Goal: Transaction & Acquisition: Book appointment/travel/reservation

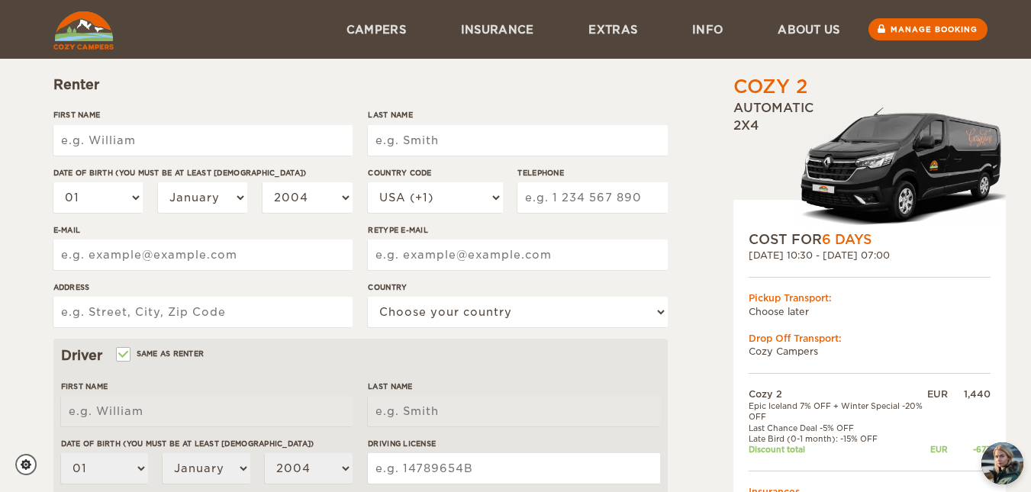
scroll to position [162, 0]
click at [236, 252] on input "E-mail" at bounding box center [202, 255] width 299 height 31
type input "[EMAIL_ADDRESS][DOMAIN_NAME]"
type input "Nicusor"
type input "Spiridon"
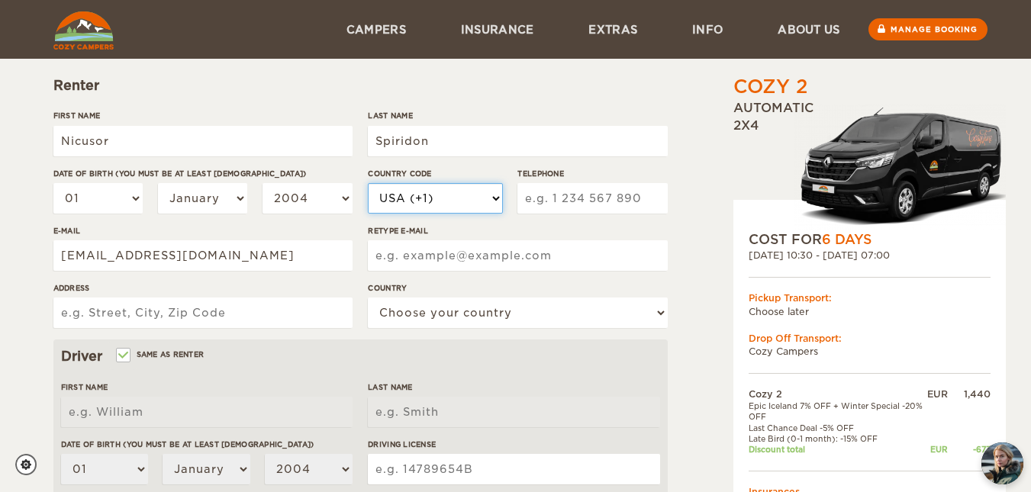
select select "40"
type input "765511618"
type input "[EMAIL_ADDRESS][DOMAIN_NAME]"
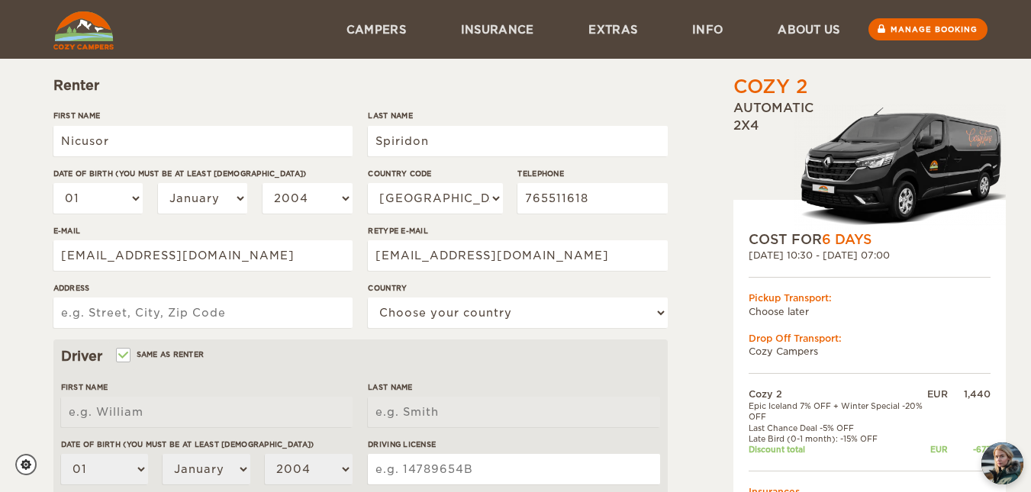
type input "[GEOGRAPHIC_DATA], [GEOGRAPHIC_DATA], [STREET_ADDRESS], Scara A, Etaj 2, Aparta…"
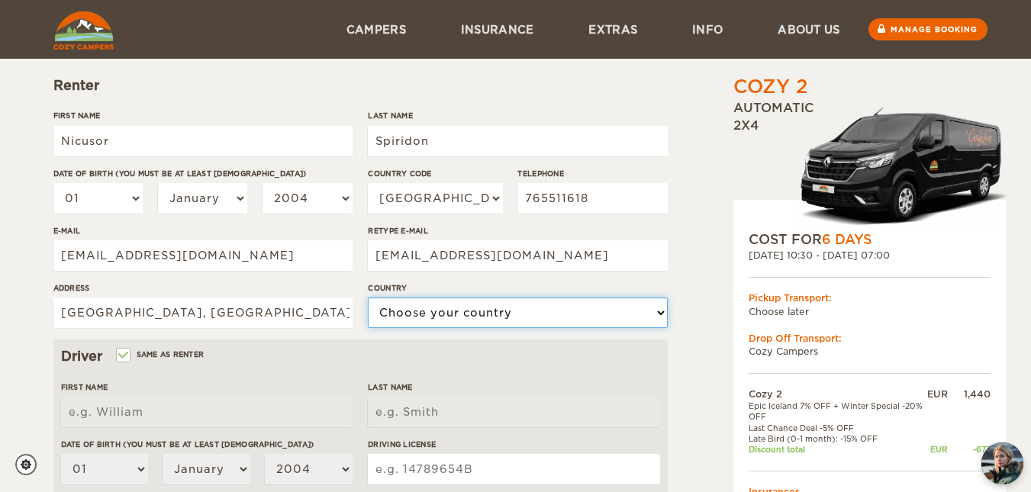
select select "171"
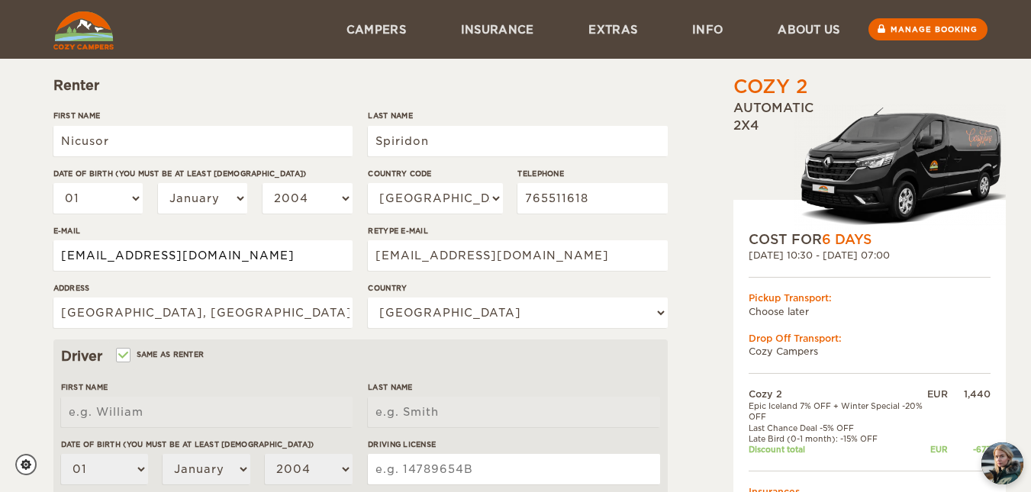
type input "Nicusor"
type input "Spiridon"
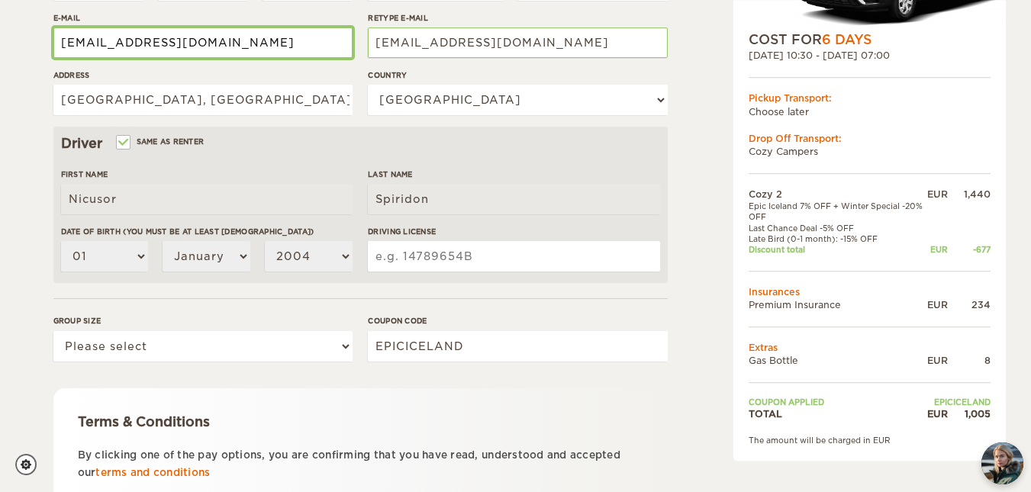
scroll to position [376, 0]
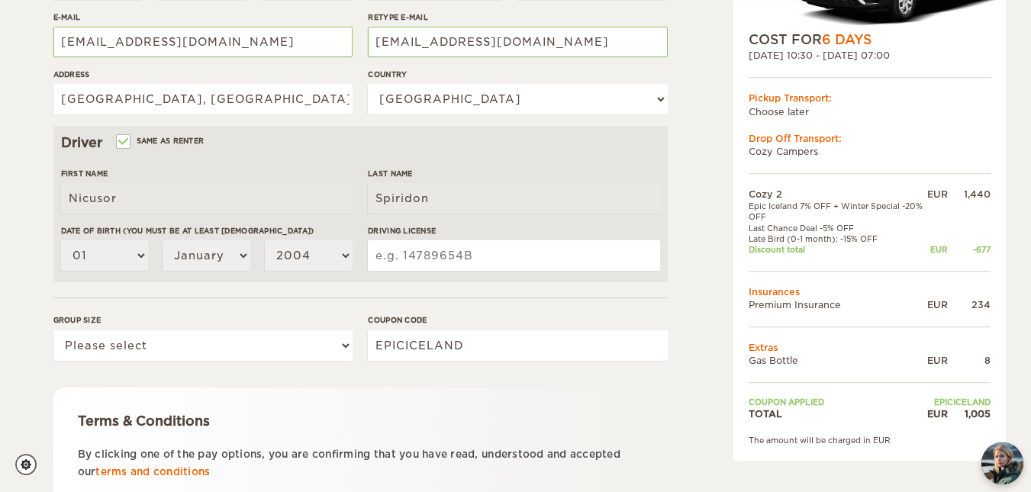
click at [456, 257] on input "Driving License" at bounding box center [514, 255] width 292 height 31
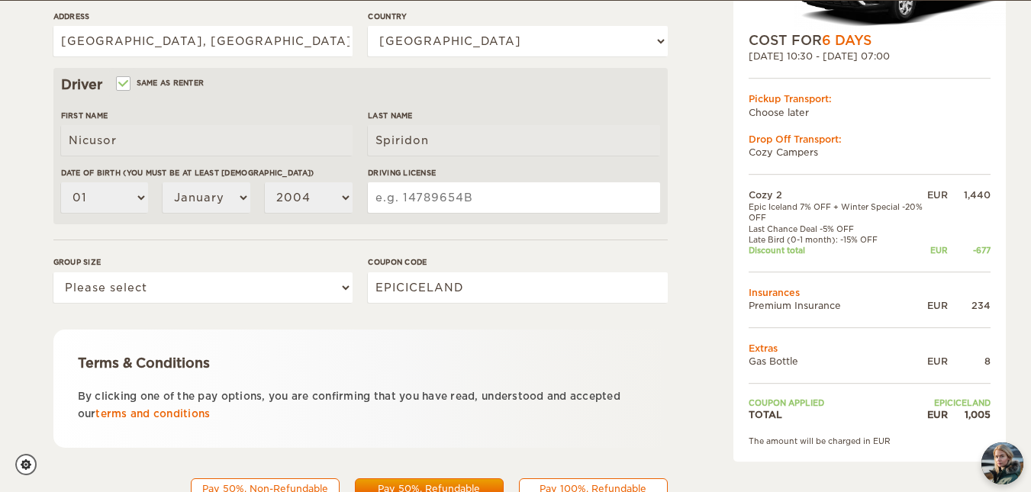
scroll to position [434, 0]
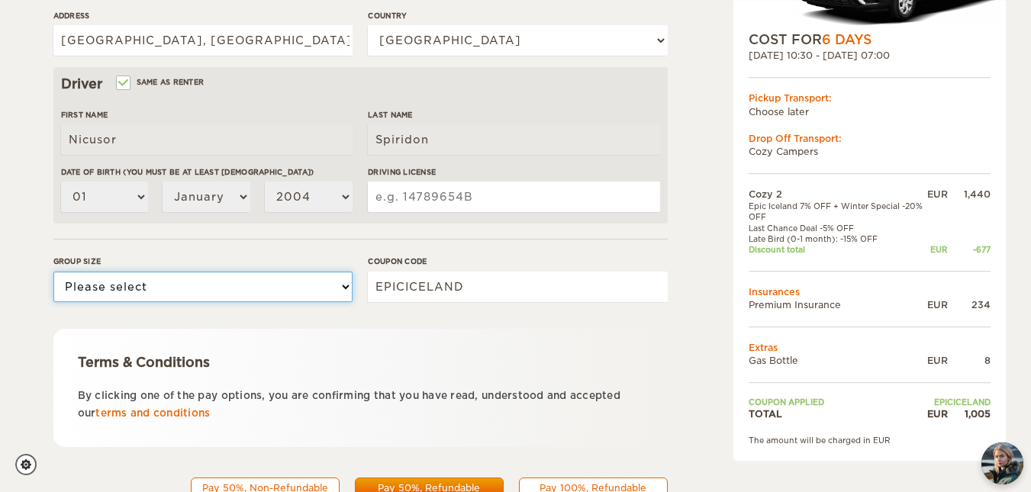
click at [303, 298] on select "Please select 1 2" at bounding box center [202, 287] width 299 height 31
select select "2"
click at [53, 272] on select "Please select 1 2" at bounding box center [202, 287] width 299 height 31
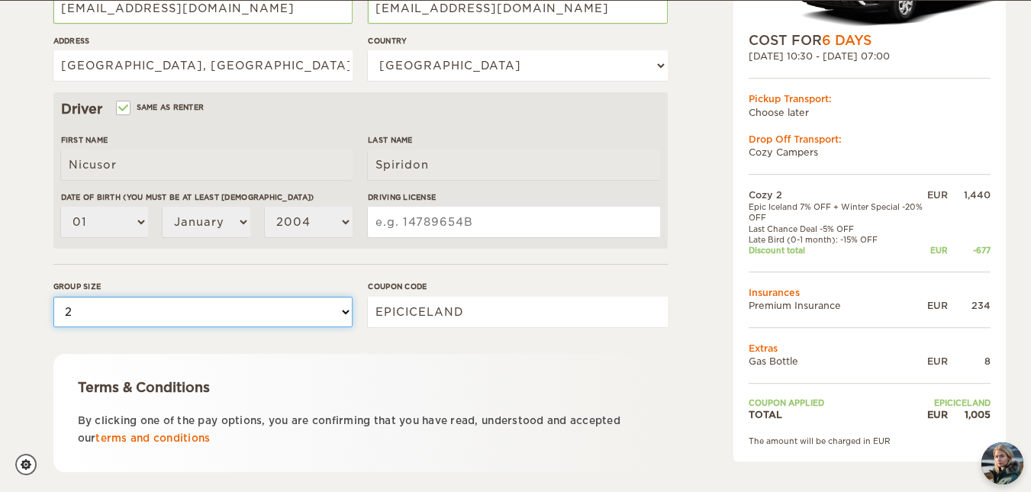
scroll to position [500, 0]
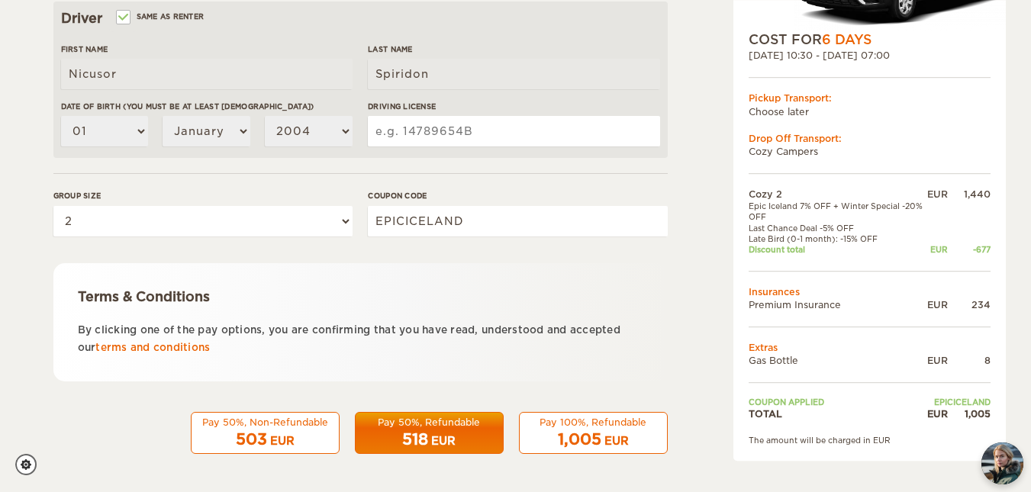
click at [622, 441] on div "EUR" at bounding box center [617, 441] width 24 height 15
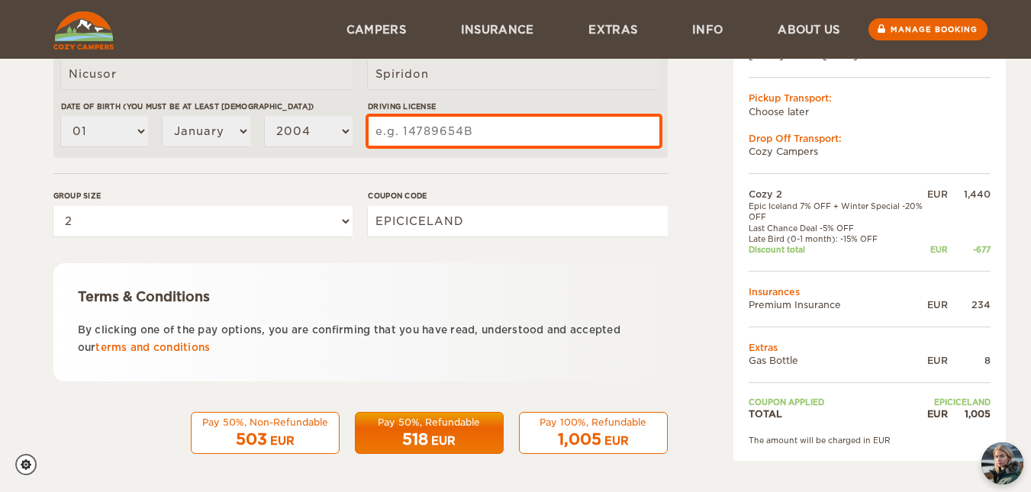
scroll to position [418, 0]
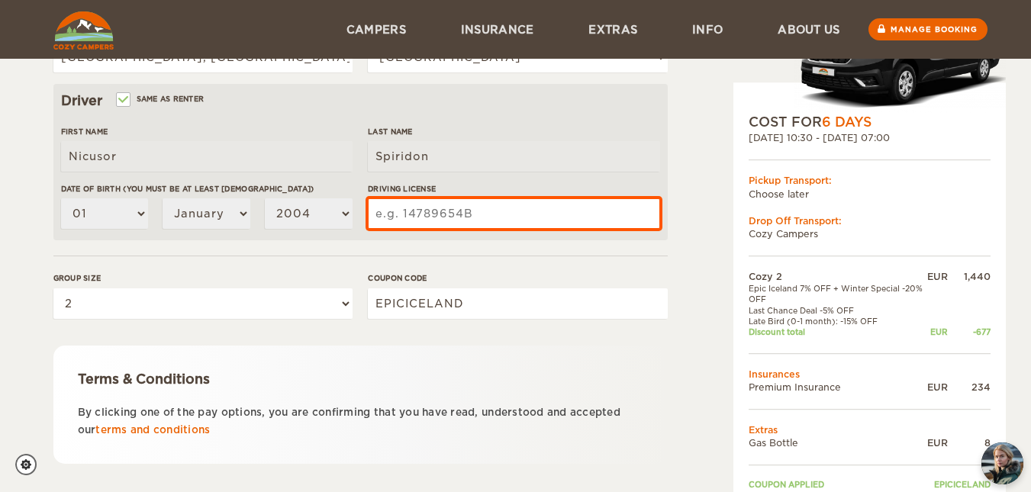
click at [428, 201] on input "Driving License" at bounding box center [514, 213] width 292 height 31
type input "V00306797L"
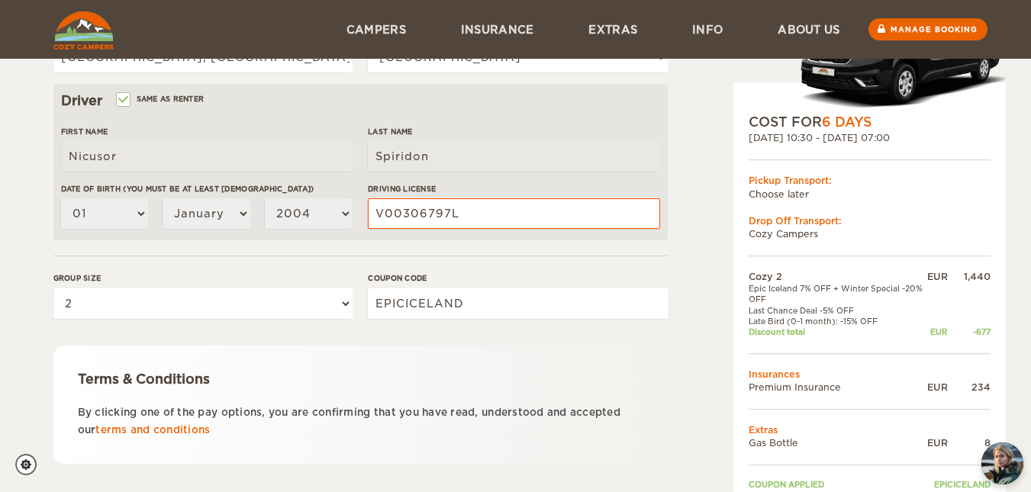
click at [212, 243] on form "Renter First Name Nicusor Last Name Spiridon Date of birth (You must be at leas…" at bounding box center [360, 135] width 615 height 804
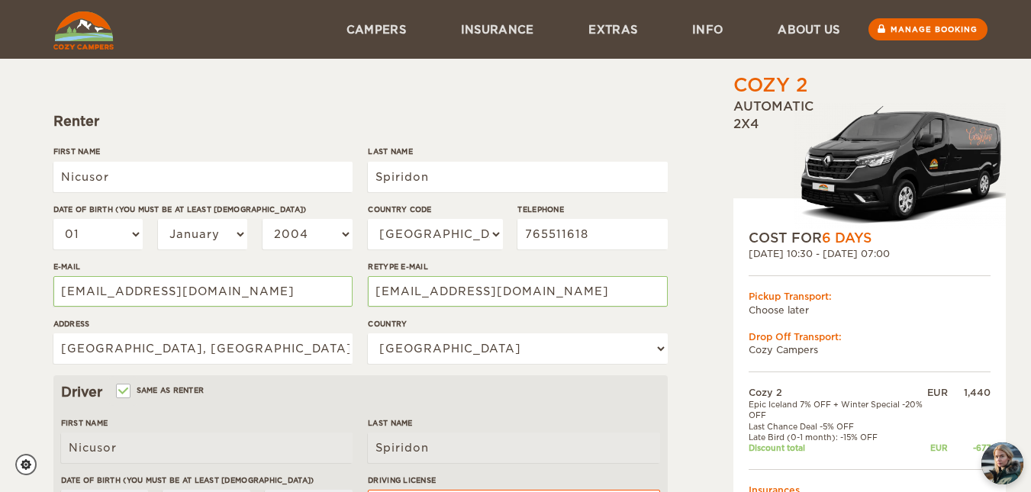
scroll to position [124, 0]
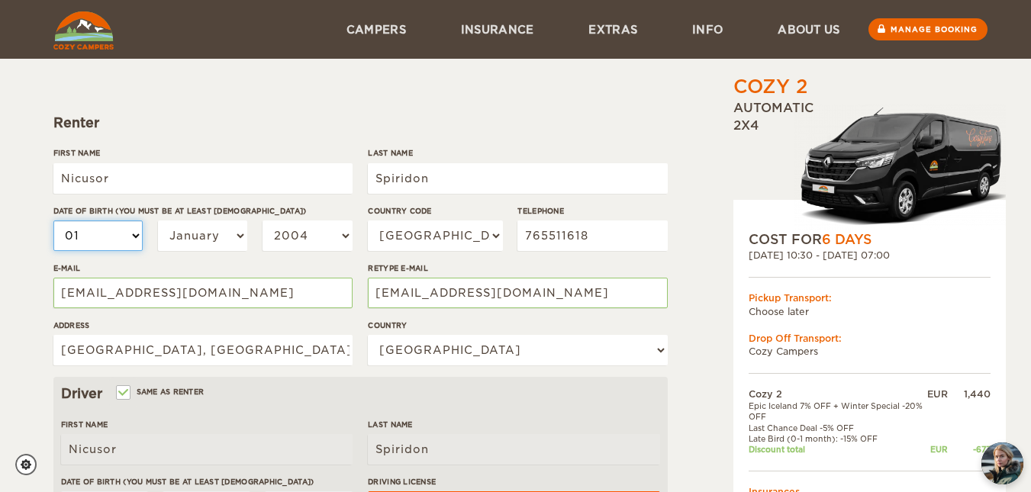
click at [108, 241] on select "01 02 03 04 05 06 07 08 09 10 11 12 13 14 15 16 17 18 19 20 21 22 23 24 25 26 2…" at bounding box center [98, 236] width 90 height 31
select select "23"
click at [53, 221] on select "01 02 03 04 05 06 07 08 09 10 11 12 13 14 15 16 17 18 19 20 21 22 23 24 25 26 2…" at bounding box center [98, 236] width 90 height 31
select select "23"
select select "03"
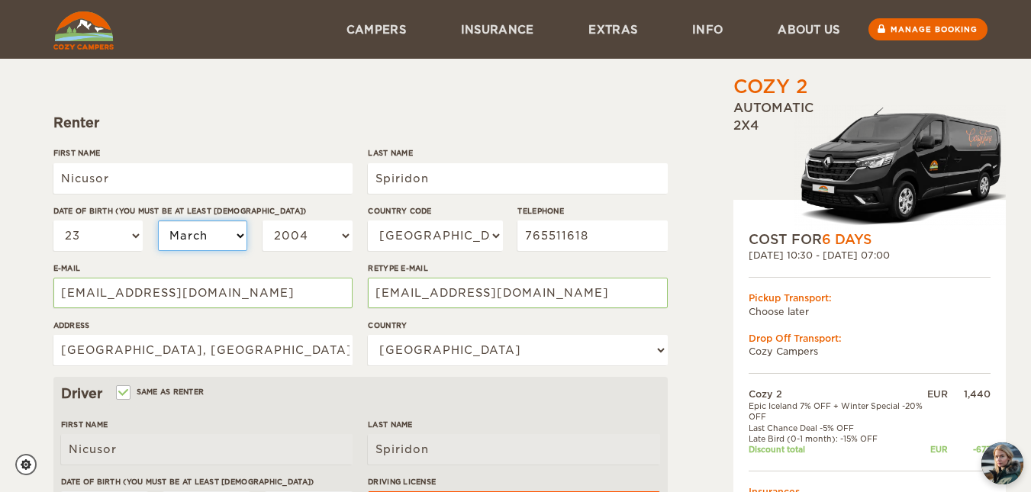
select select "03"
select select "05"
select select "1999"
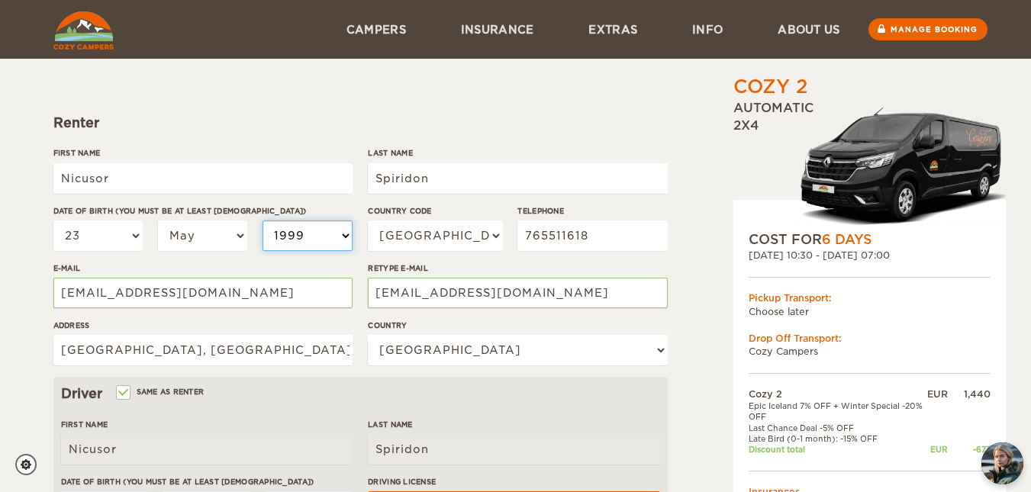
select select "1998"
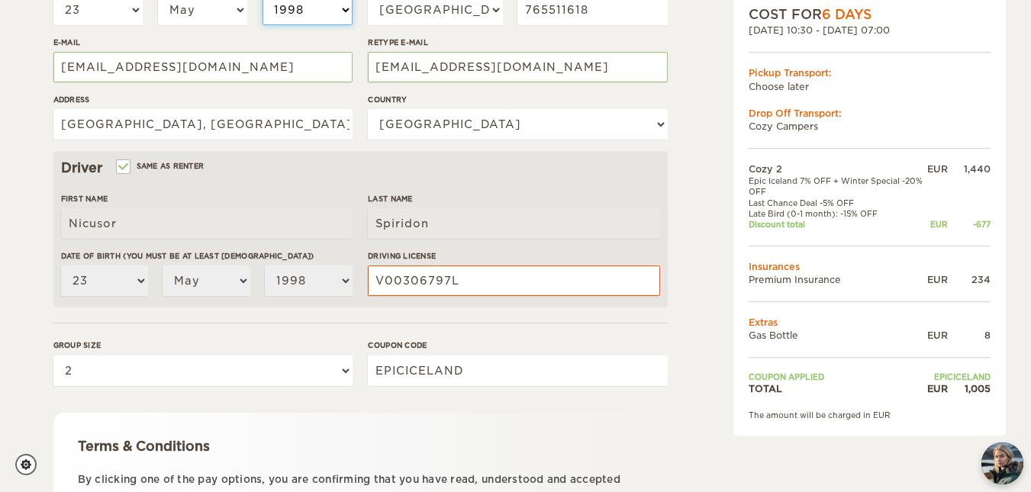
scroll to position [351, 0]
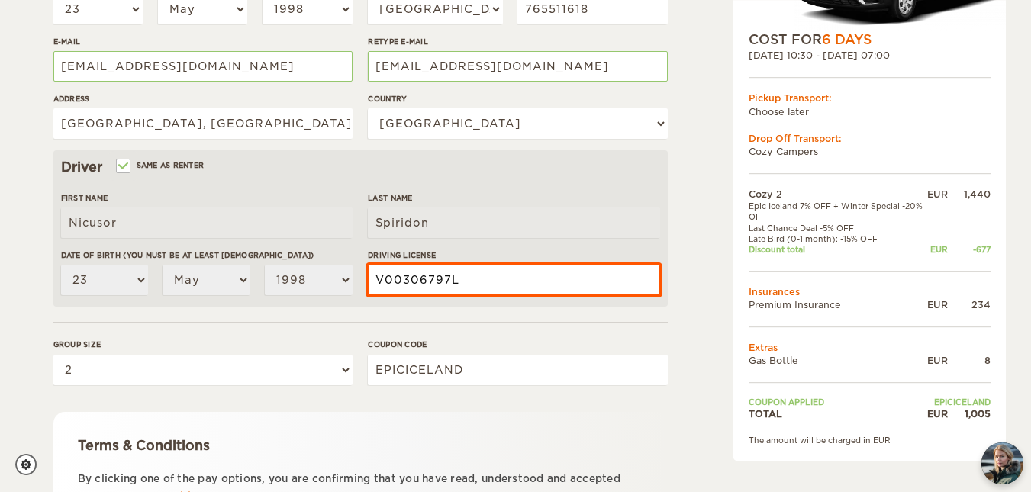
click at [467, 275] on input "V00306797L" at bounding box center [514, 280] width 292 height 31
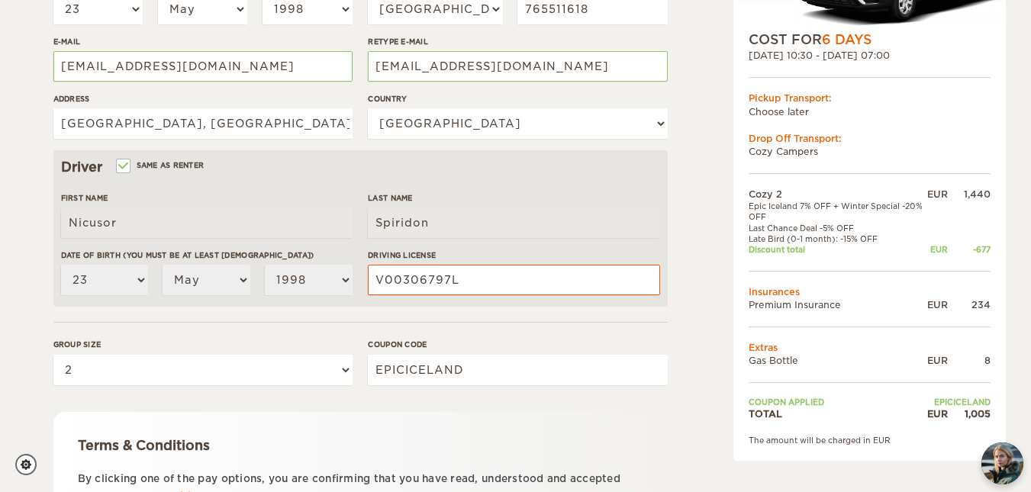
click at [697, 208] on div "Cozy 2 Expand Collapse Total 1,005 EUR Automatic 2x4 COST FOR 6 Days 03. Oct 20…" at bounding box center [830, 174] width 295 height 903
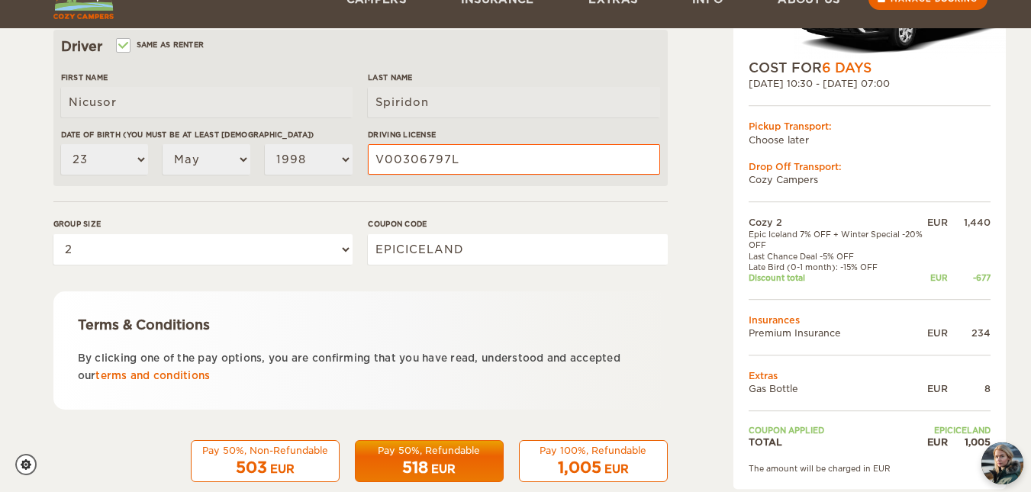
scroll to position [500, 0]
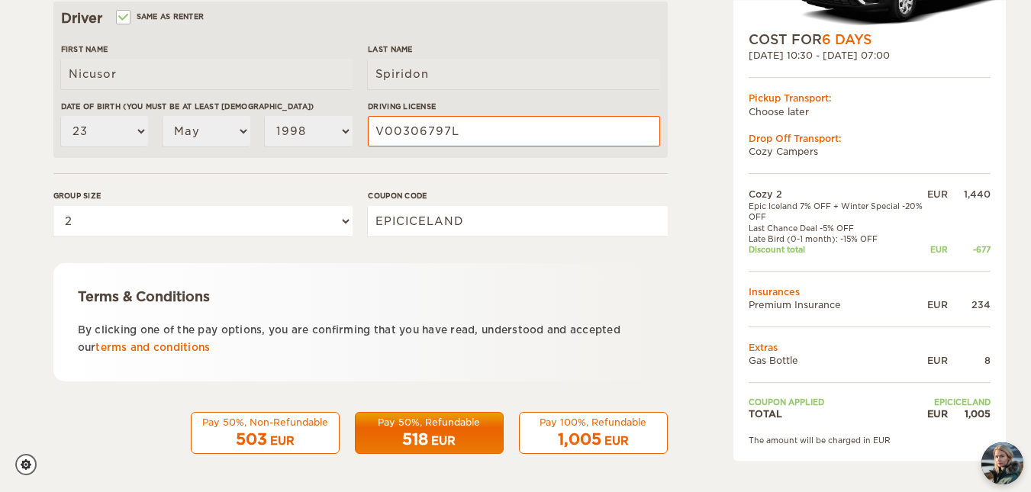
click at [578, 431] on span "1,005" at bounding box center [580, 440] width 44 height 18
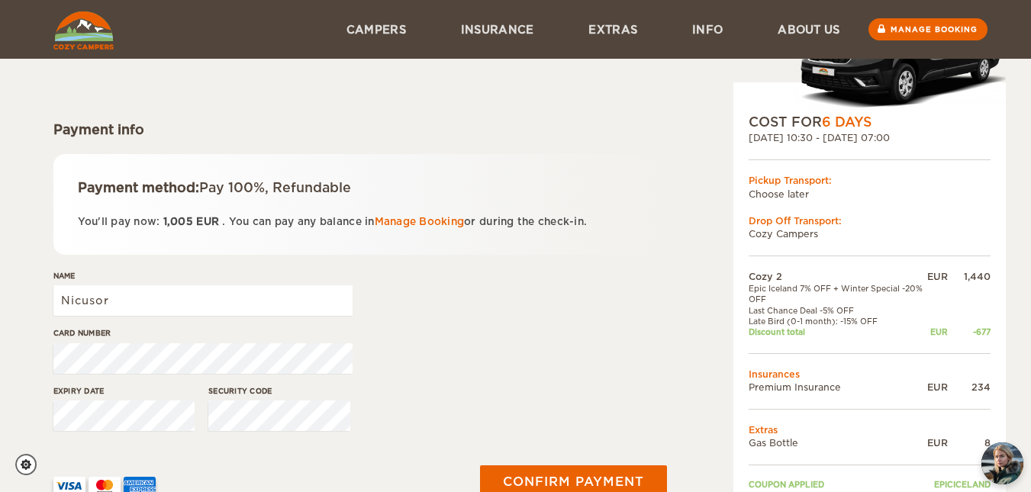
scroll to position [118, 0]
click at [225, 300] on input "Nicusor" at bounding box center [202, 300] width 299 height 31
type input "[PERSON_NAME]"
click at [497, 340] on div "Card number" at bounding box center [360, 355] width 615 height 57
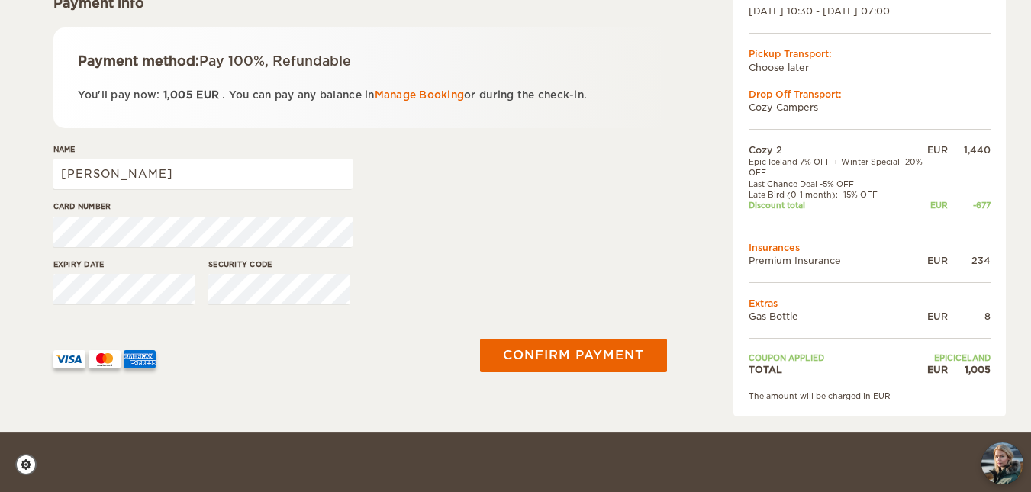
scroll to position [249, 0]
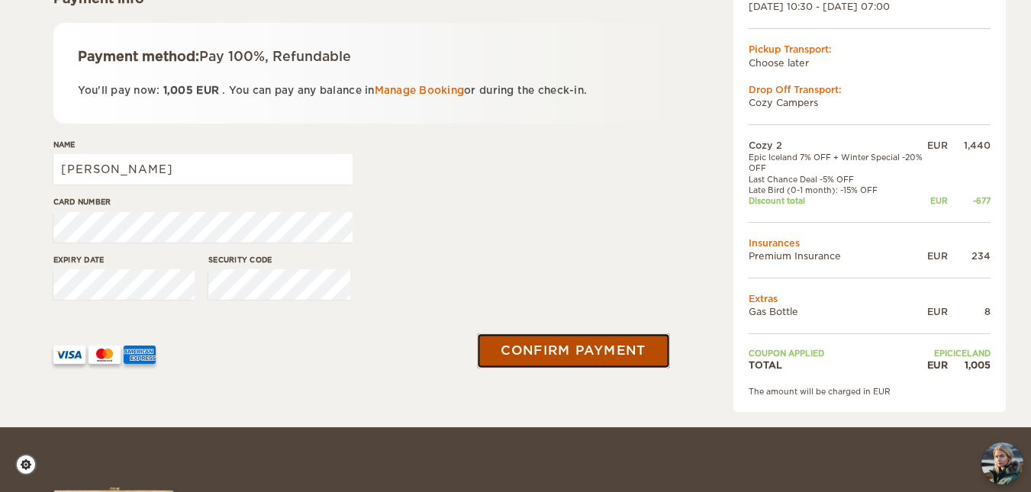
click at [556, 341] on button "Confirm payment" at bounding box center [574, 351] width 192 height 34
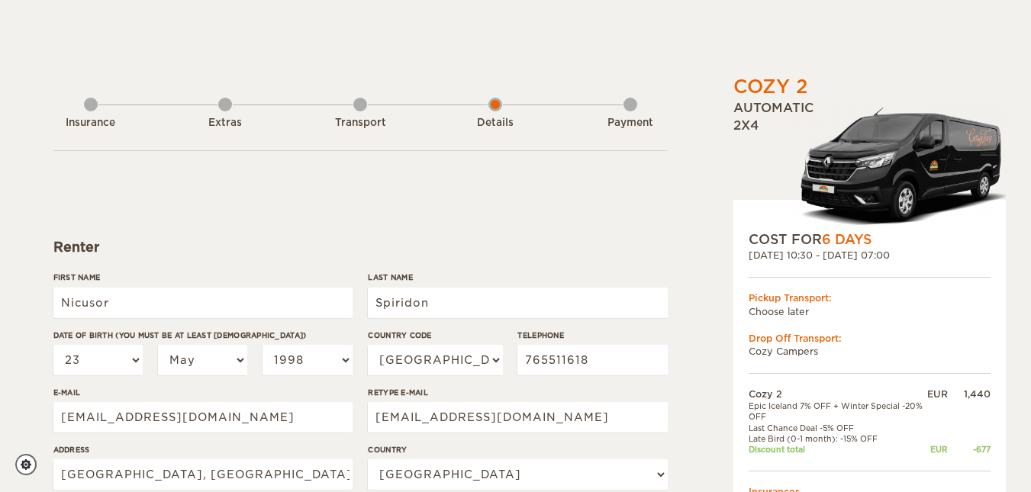
select select "23"
select select "05"
select select "1998"
select select "40"
select select "171"
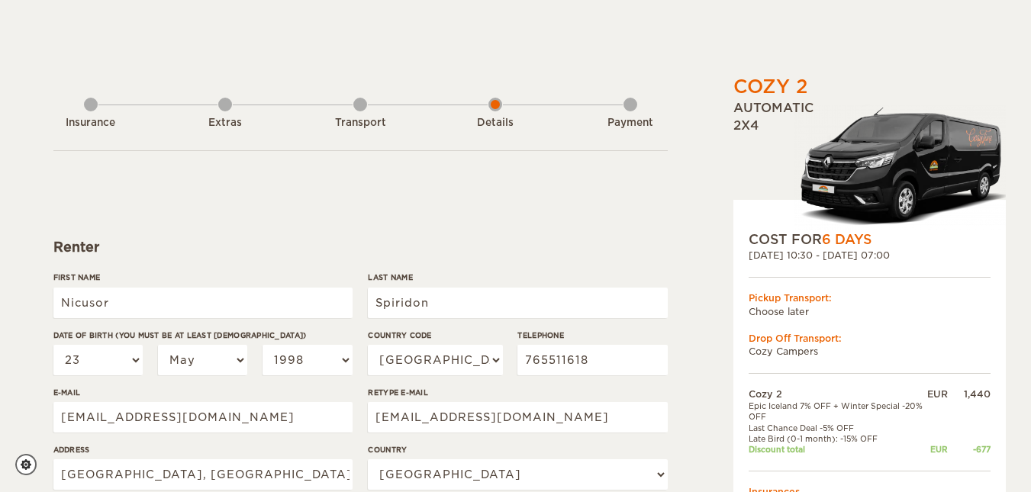
select select "2"
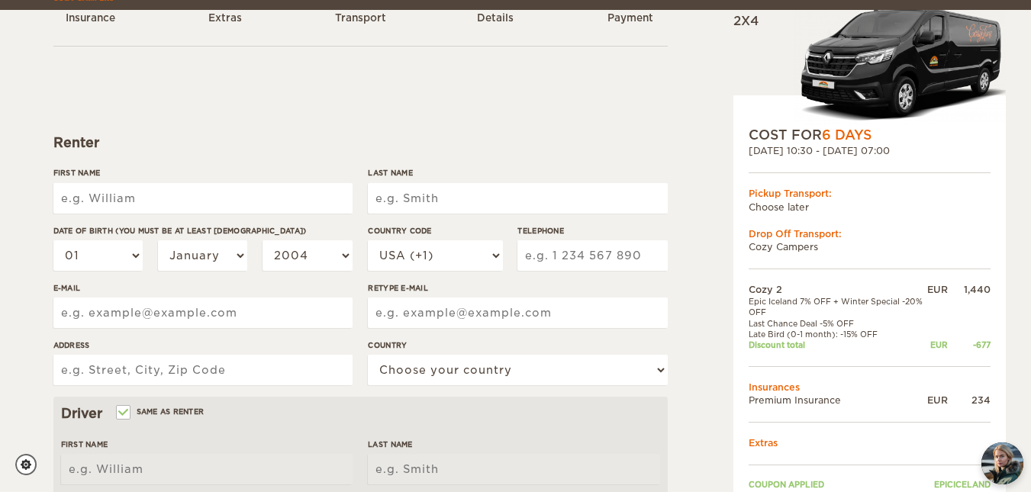
scroll to position [115, 0]
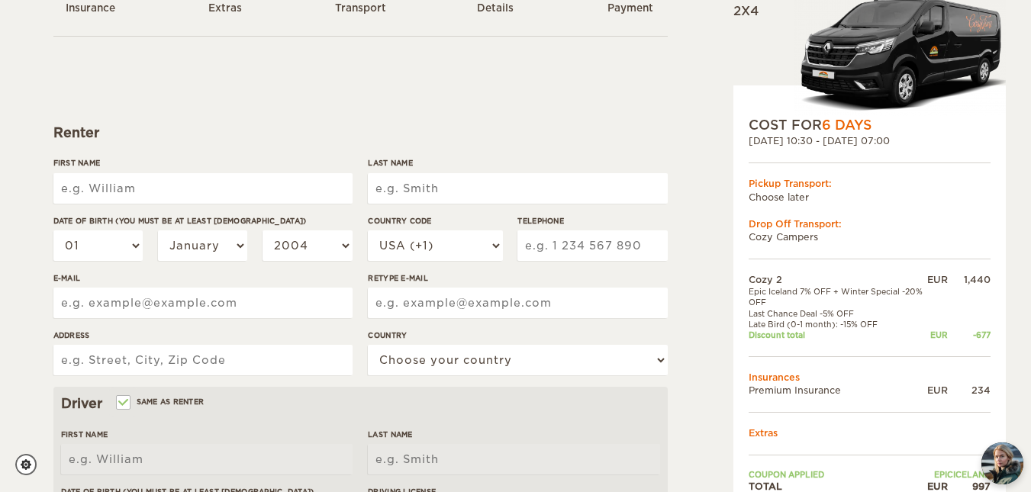
click at [288, 185] on input "First Name" at bounding box center [202, 188] width 299 height 31
type input "Nicusor"
type input "Spiridon"
select select "40"
type input "765511618"
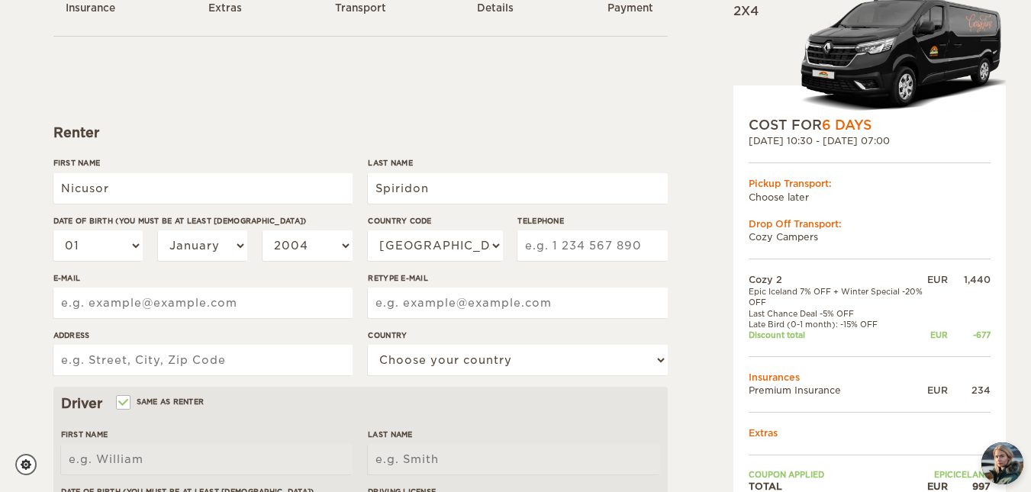
type input "spiridonnicusor@outlook.com"
type input "Bucuresti, Sector 6, Aleea Valea Florilor 6, Bloc Z9, Scara A, Etaj 2, Apartame…"
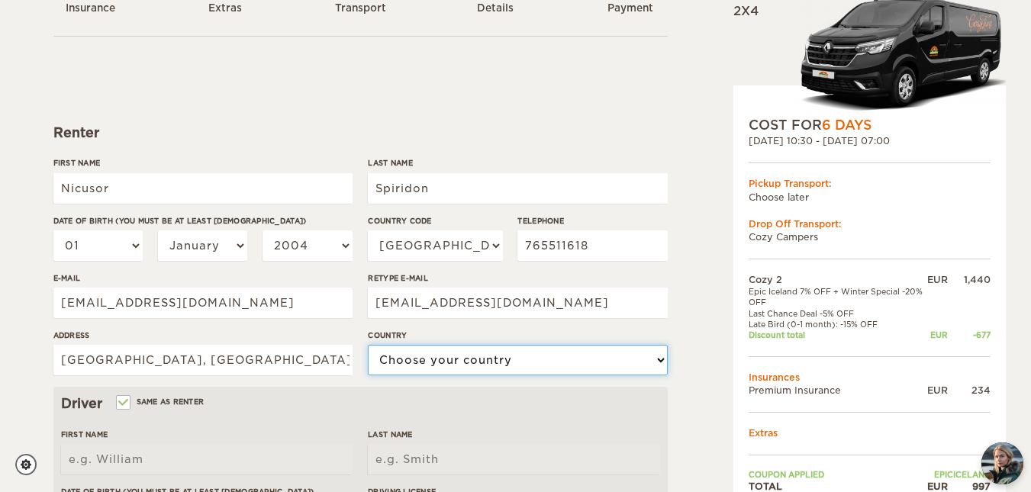
select select "171"
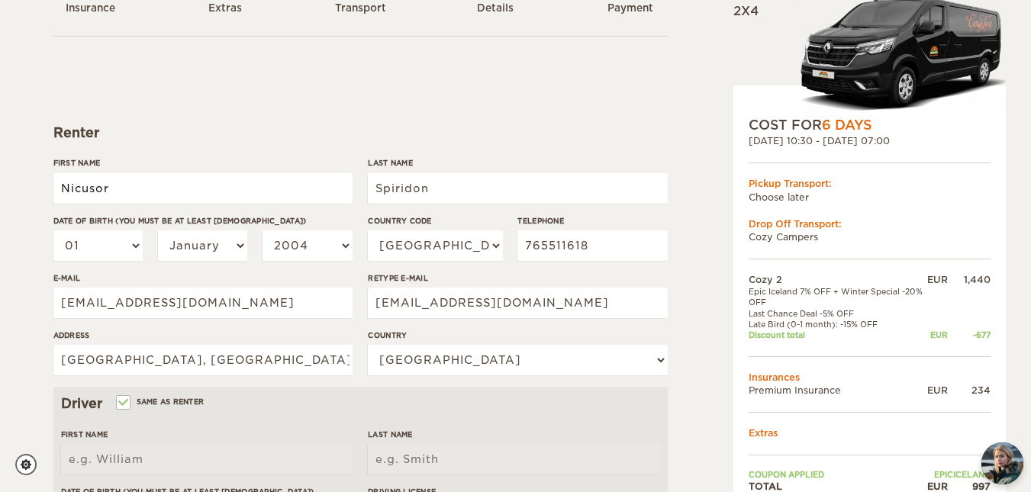
type input "Nicusor"
type input "Spiridon"
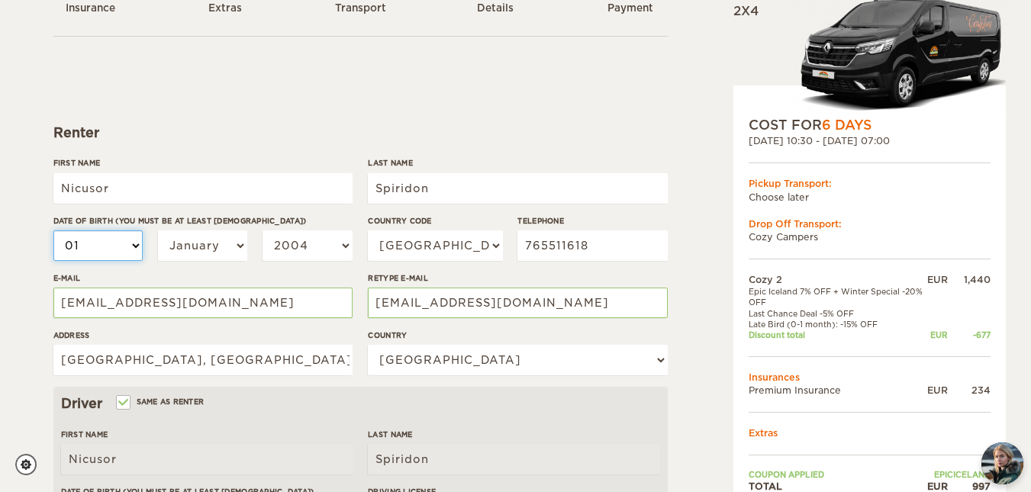
click at [96, 241] on select "01 02 03 04 05 06 07 08 09 10 11 12 13 14 15 16 17 18 19 20 21 22 23 24 25 26 2…" at bounding box center [98, 246] width 90 height 31
select select "23"
click at [53, 231] on select "01 02 03 04 05 06 07 08 09 10 11 12 13 14 15 16 17 18 19 20 21 22 23 24 25 26 2…" at bounding box center [98, 246] width 90 height 31
select select "23"
select select "03"
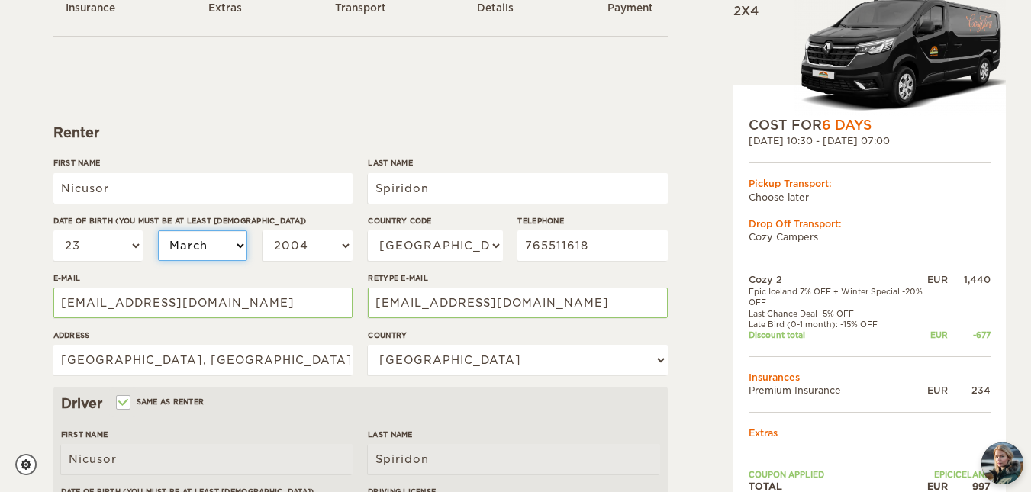
select select "03"
click at [223, 231] on select "January February March April May June July August September October November De…" at bounding box center [203, 246] width 90 height 31
select select "05"
click at [158, 231] on select "January February March April May June July August September October November De…" at bounding box center [203, 246] width 90 height 31
select select "05"
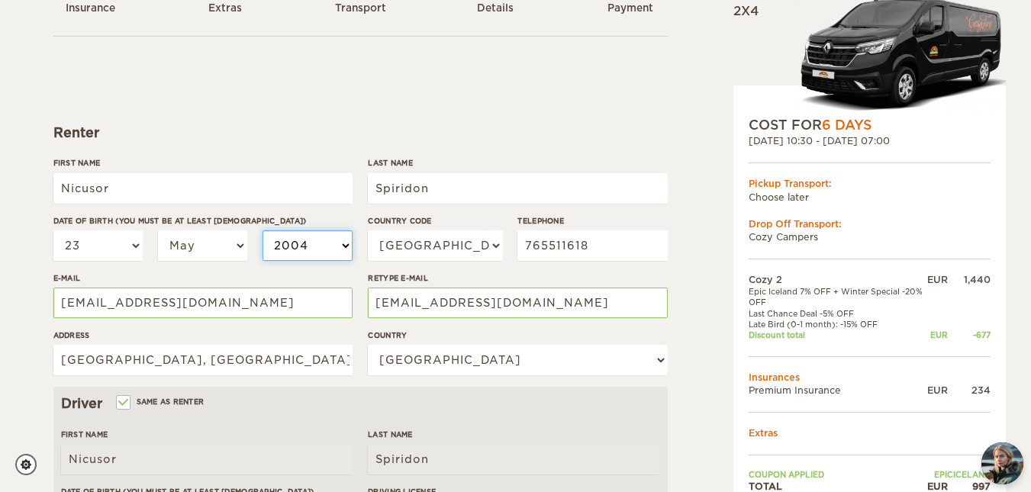
click at [310, 250] on select "2004 2003 2002 2001 2000 1999 1998 1997 1996 1995 1994 1993 1992 1991 1990 1989…" at bounding box center [308, 246] width 90 height 31
select select "1998"
click at [263, 231] on select "2004 2003 2002 2001 2000 1999 1998 1997 1996 1995 1994 1993 1992 1991 1990 1989…" at bounding box center [308, 246] width 90 height 31
select select "1998"
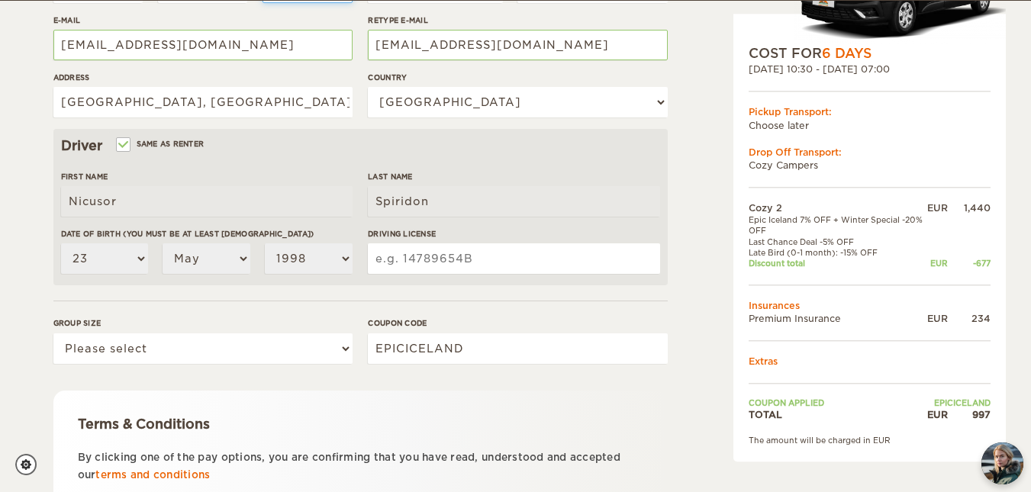
scroll to position [373, 0]
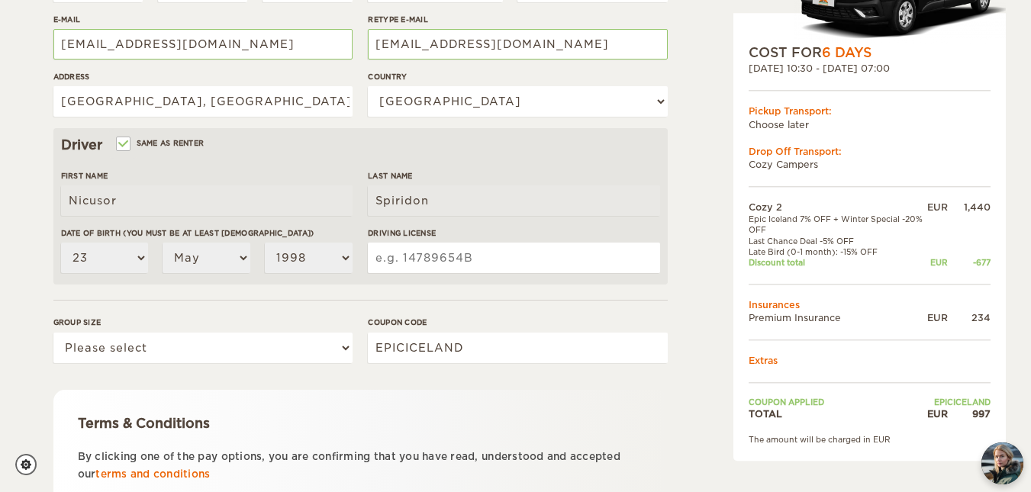
click at [446, 256] on input "Driving License" at bounding box center [514, 258] width 292 height 31
type input "V00306797L"
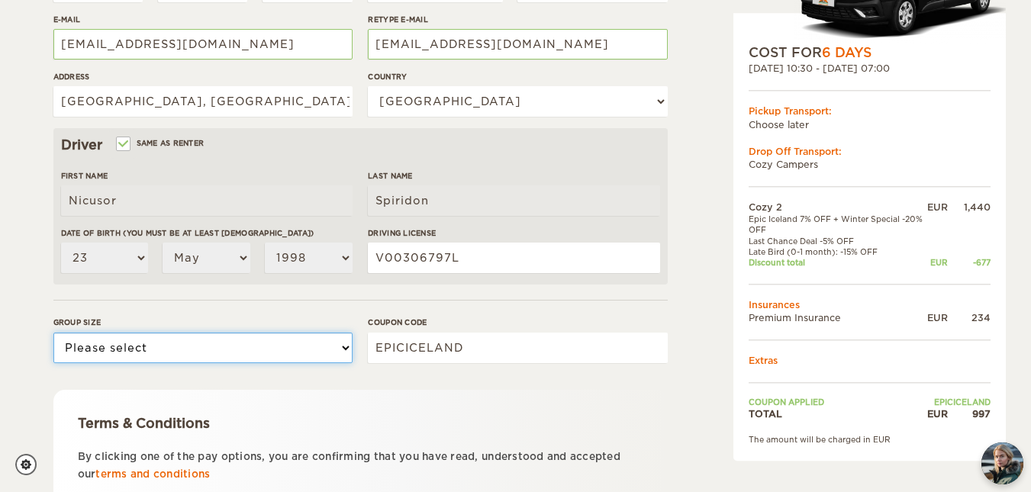
click at [246, 342] on select "Please select 1 2" at bounding box center [202, 348] width 299 height 31
select select "2"
click at [53, 333] on select "Please select 1 2" at bounding box center [202, 348] width 299 height 31
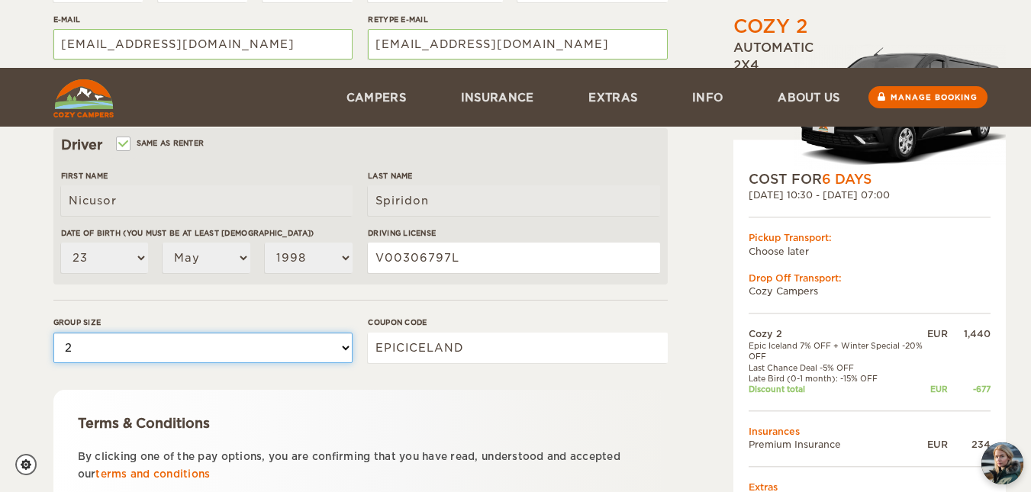
scroll to position [500, 0]
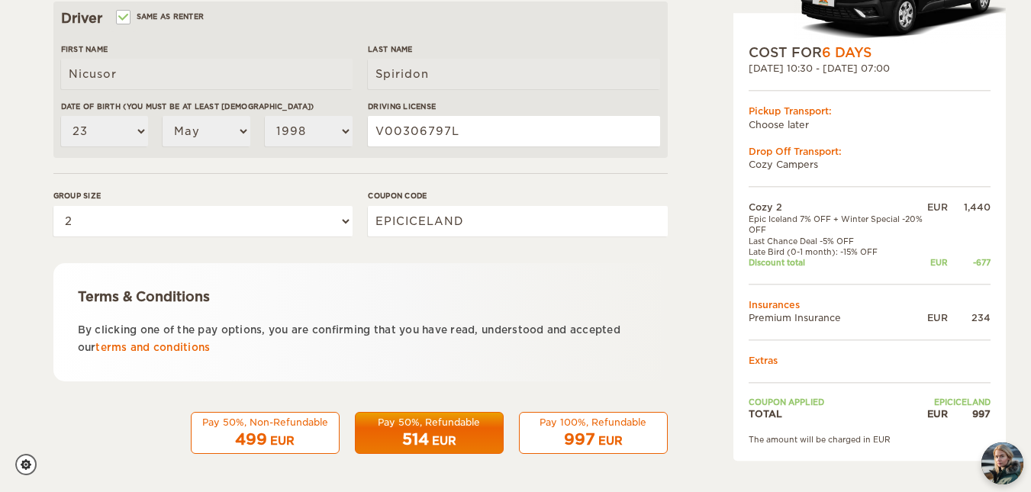
click at [591, 431] on span "997" at bounding box center [579, 440] width 31 height 18
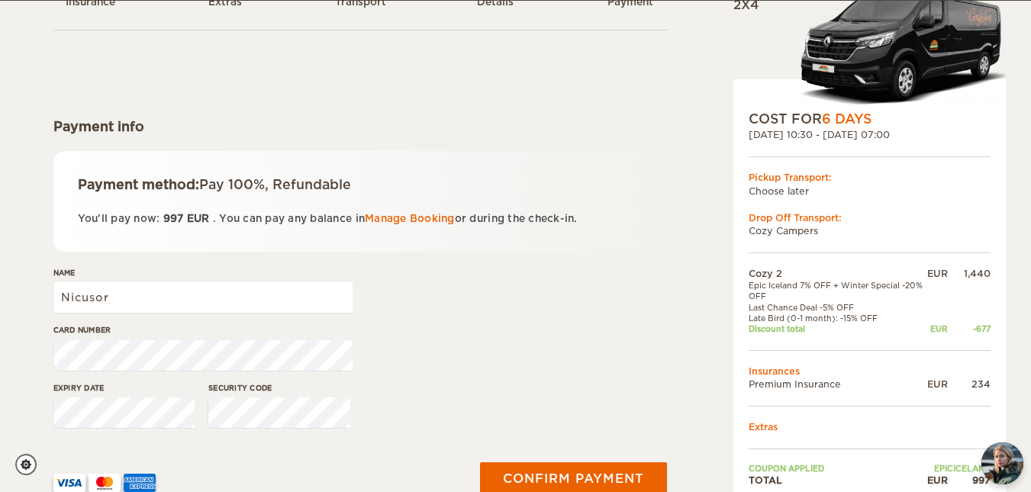
scroll to position [121, 0]
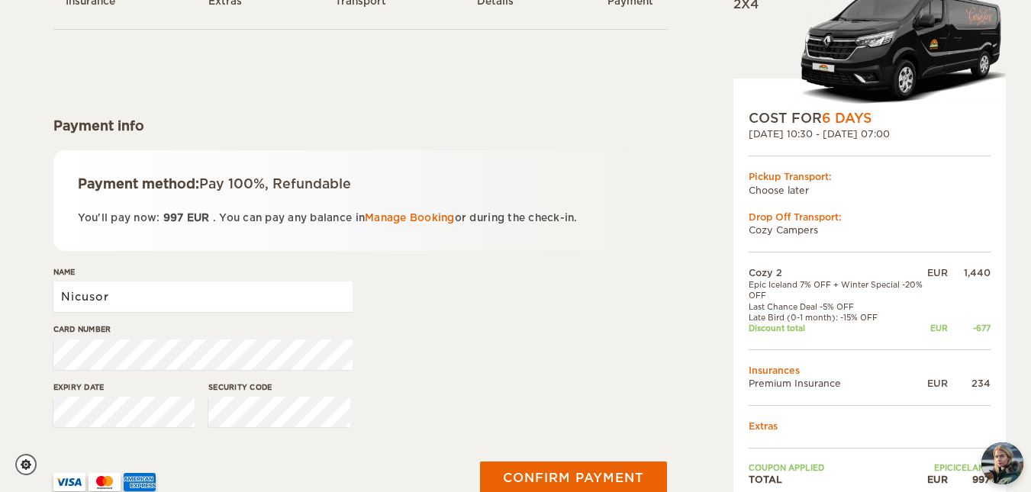
click at [237, 304] on input "Nicusor" at bounding box center [202, 297] width 299 height 31
type input "[PERSON_NAME]"
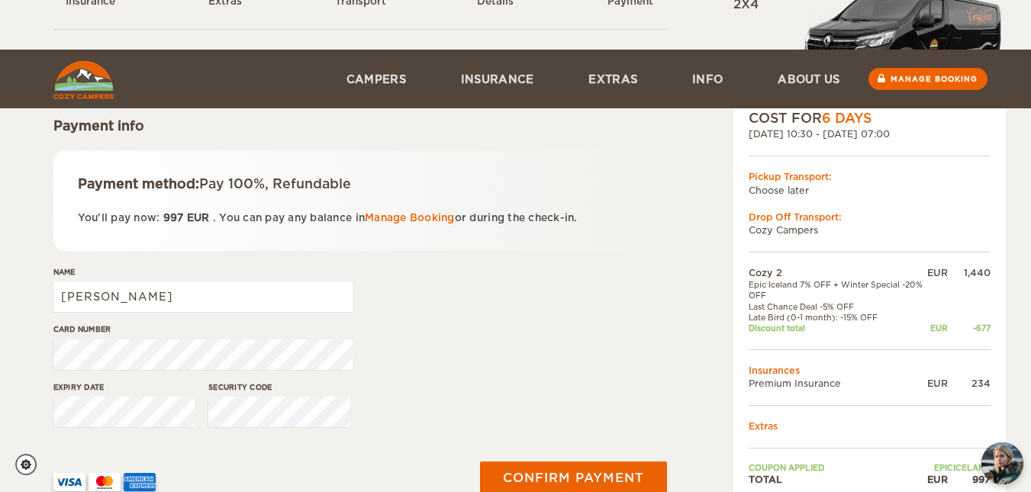
scroll to position [232, 0]
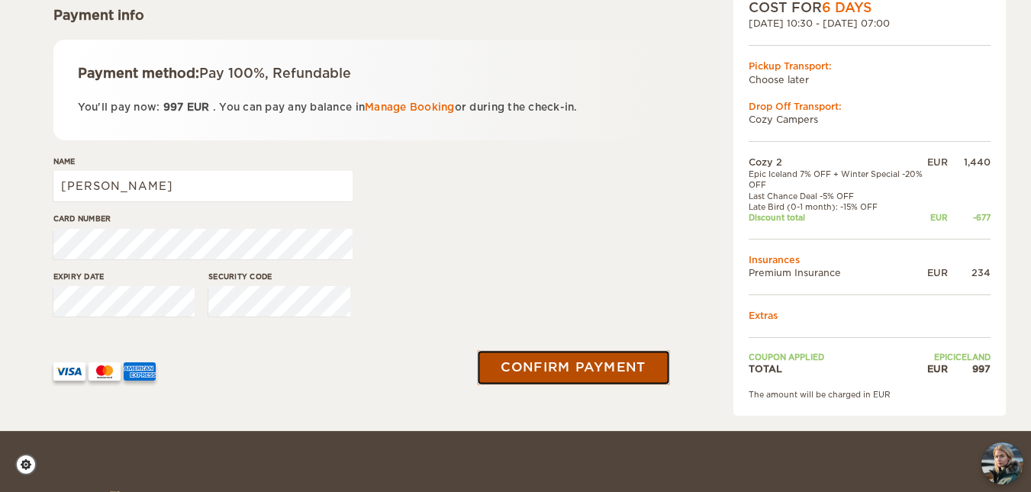
click at [578, 374] on button "Confirm payment" at bounding box center [574, 367] width 192 height 34
